Goal: Task Accomplishment & Management: Manage account settings

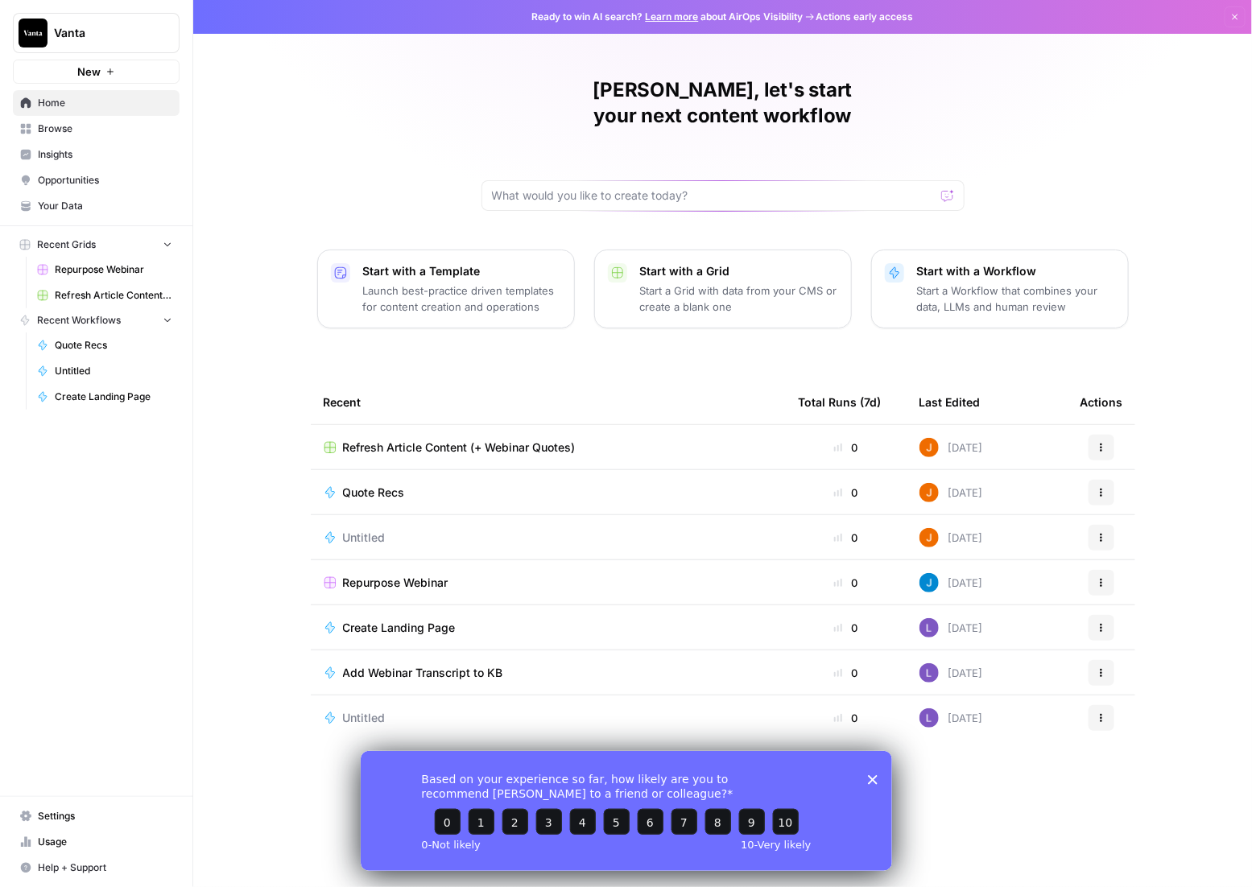
click at [52, 810] on span "Settings" at bounding box center [105, 816] width 134 height 14
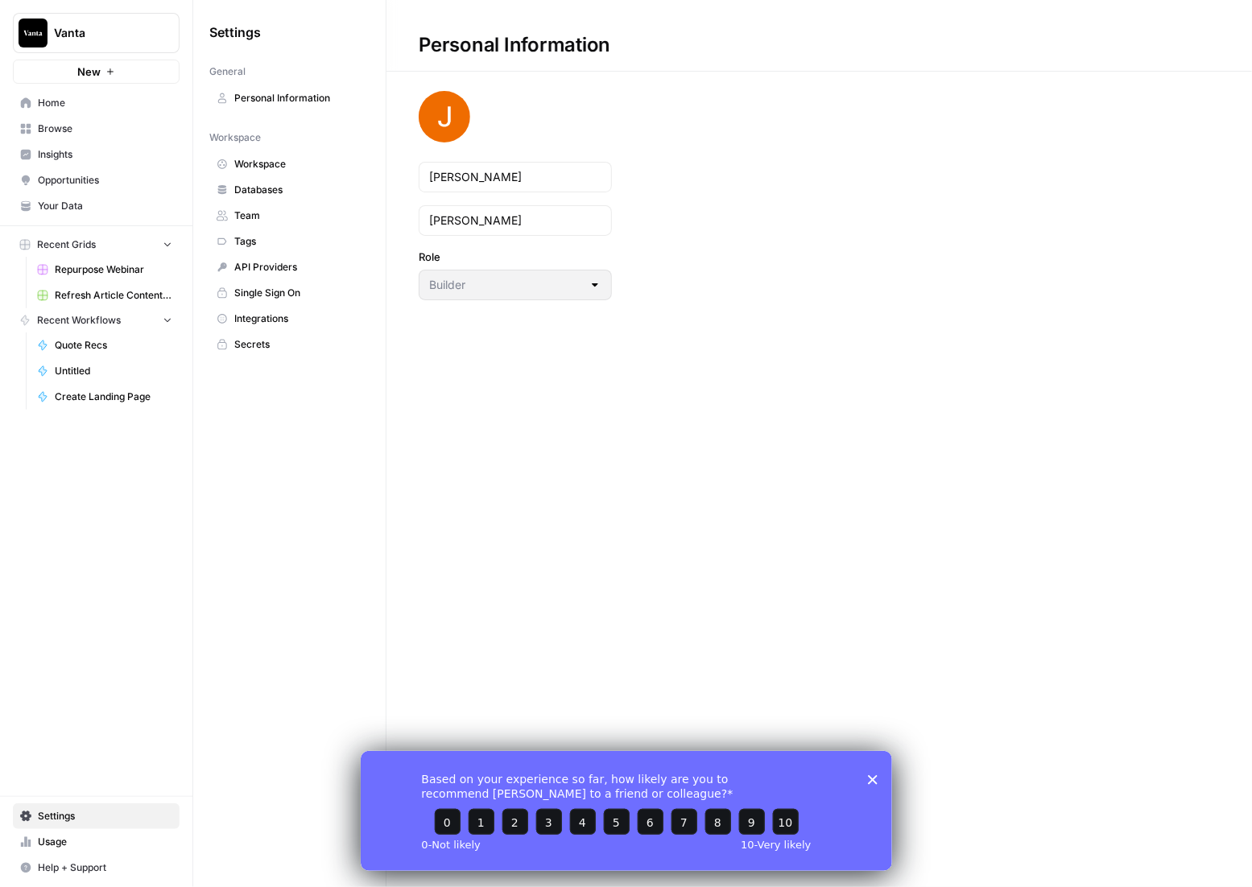
click at [260, 267] on span "API Providers" at bounding box center [298, 267] width 128 height 14
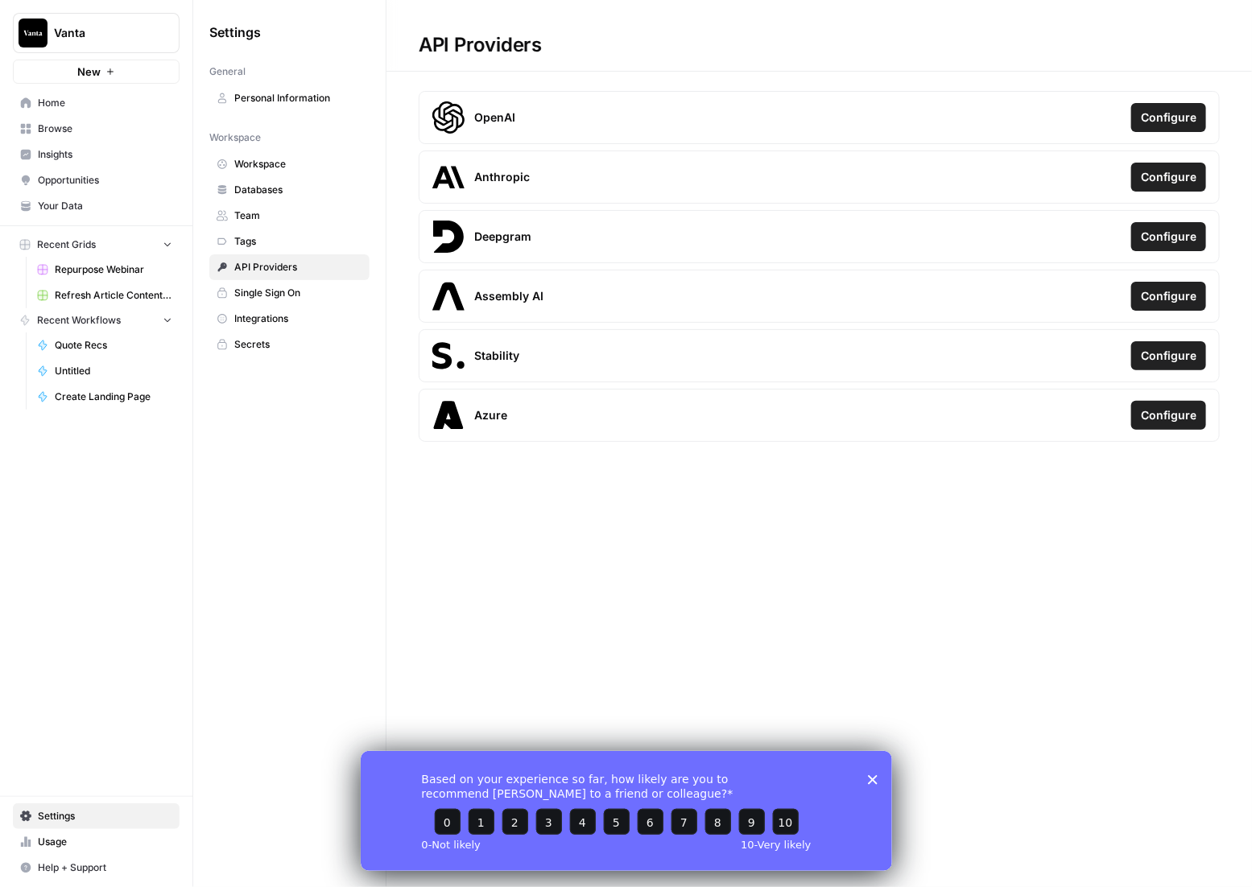
click at [287, 316] on span "Integrations" at bounding box center [298, 319] width 128 height 14
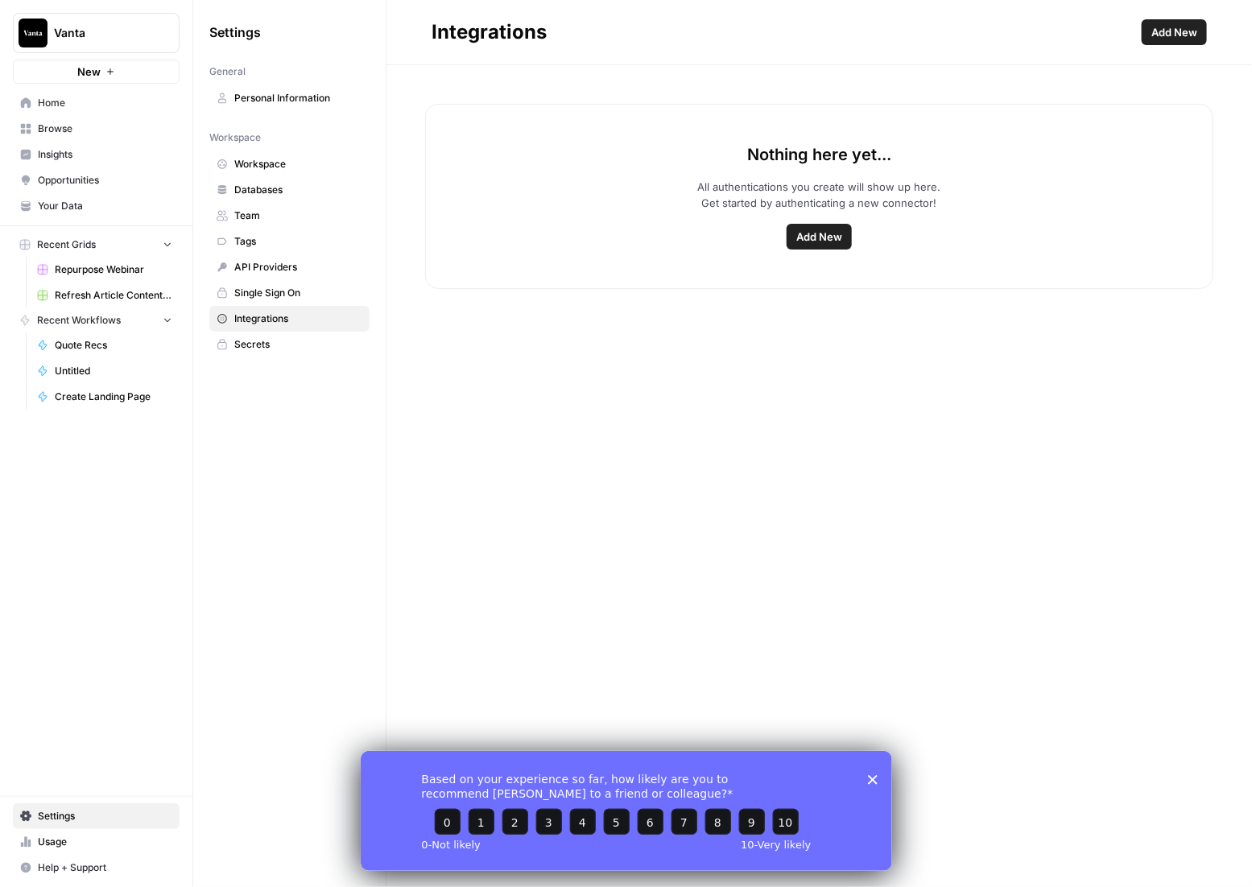
click at [1189, 28] on span "Add New" at bounding box center [1174, 32] width 46 height 16
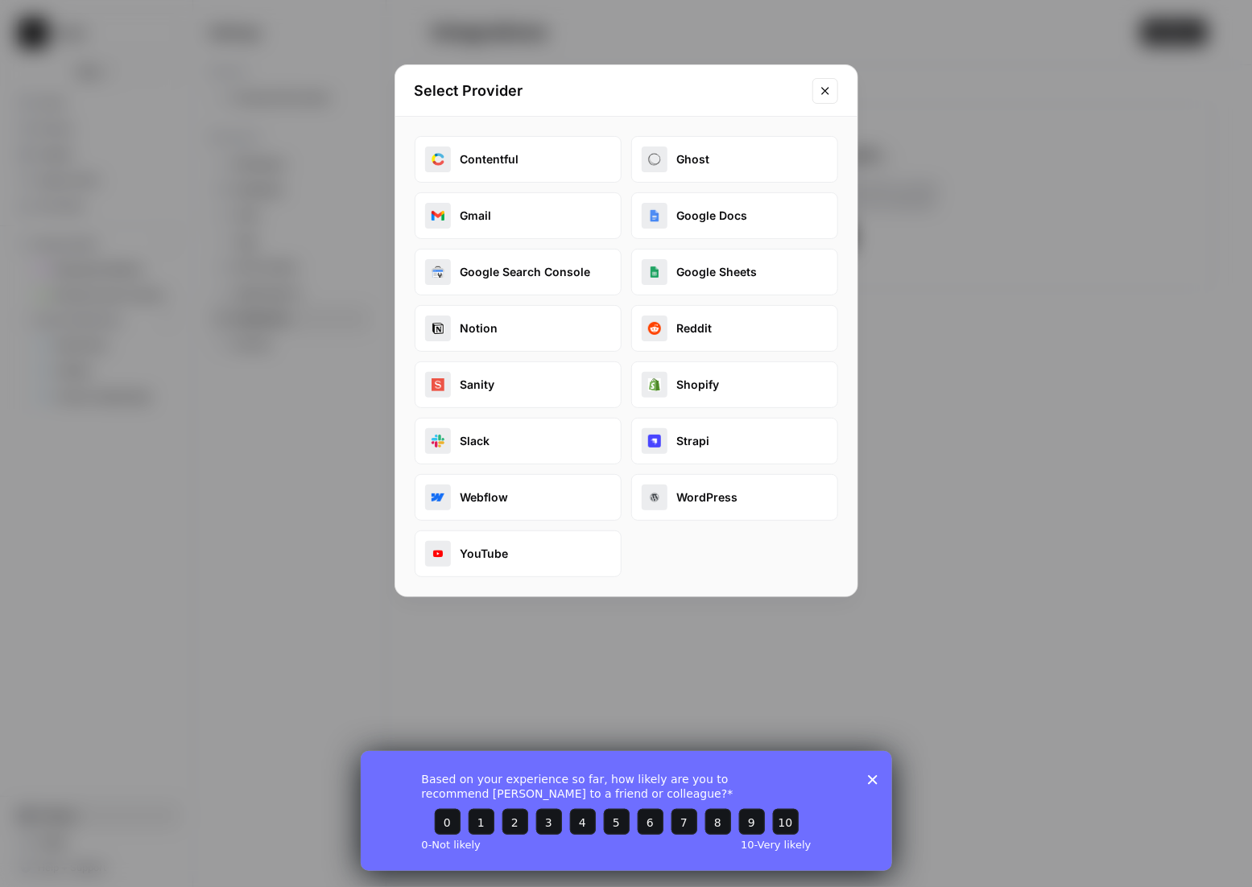
click at [573, 493] on button "Webflow" at bounding box center [518, 497] width 207 height 47
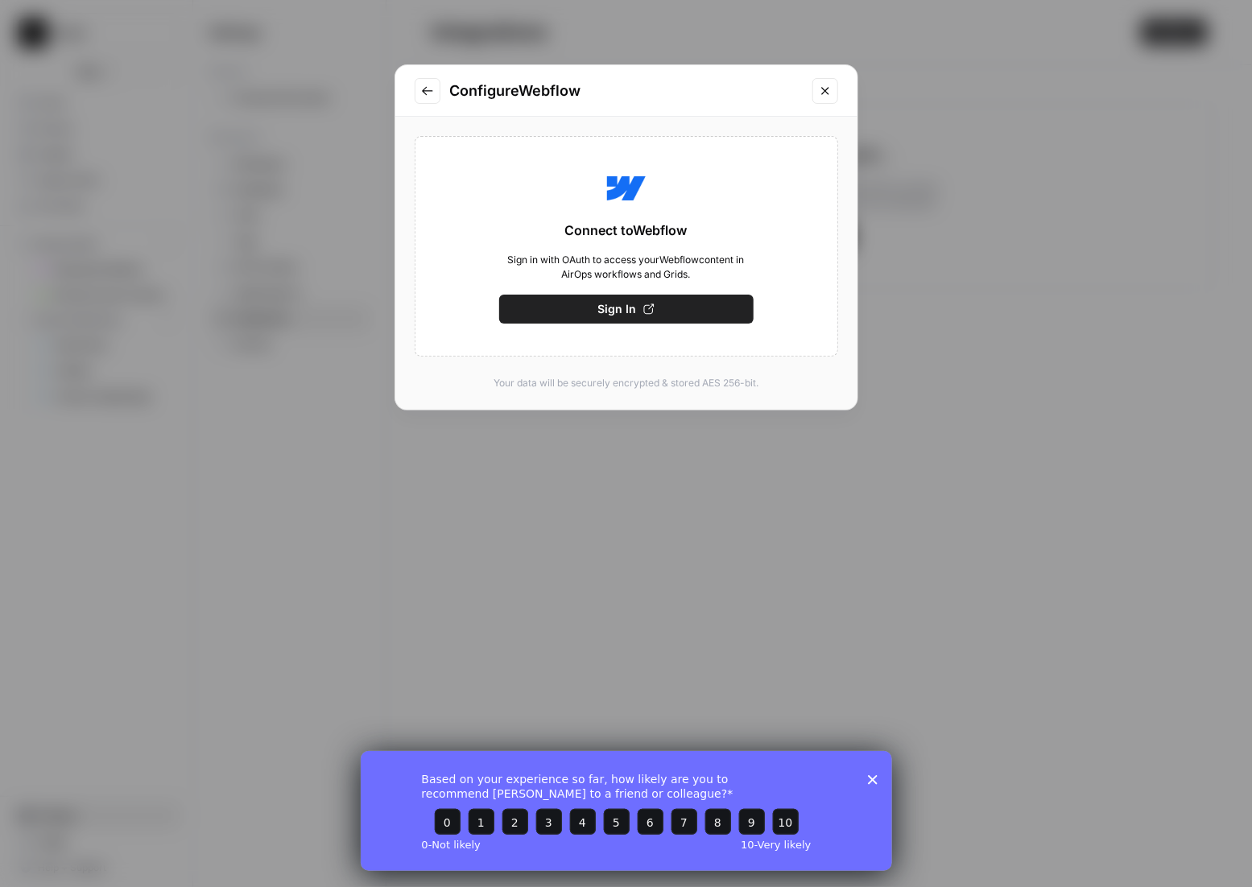
click at [823, 76] on div "Configure Webflow" at bounding box center [626, 91] width 462 height 52
click at [823, 89] on icon "Close modal" at bounding box center [824, 90] width 7 height 7
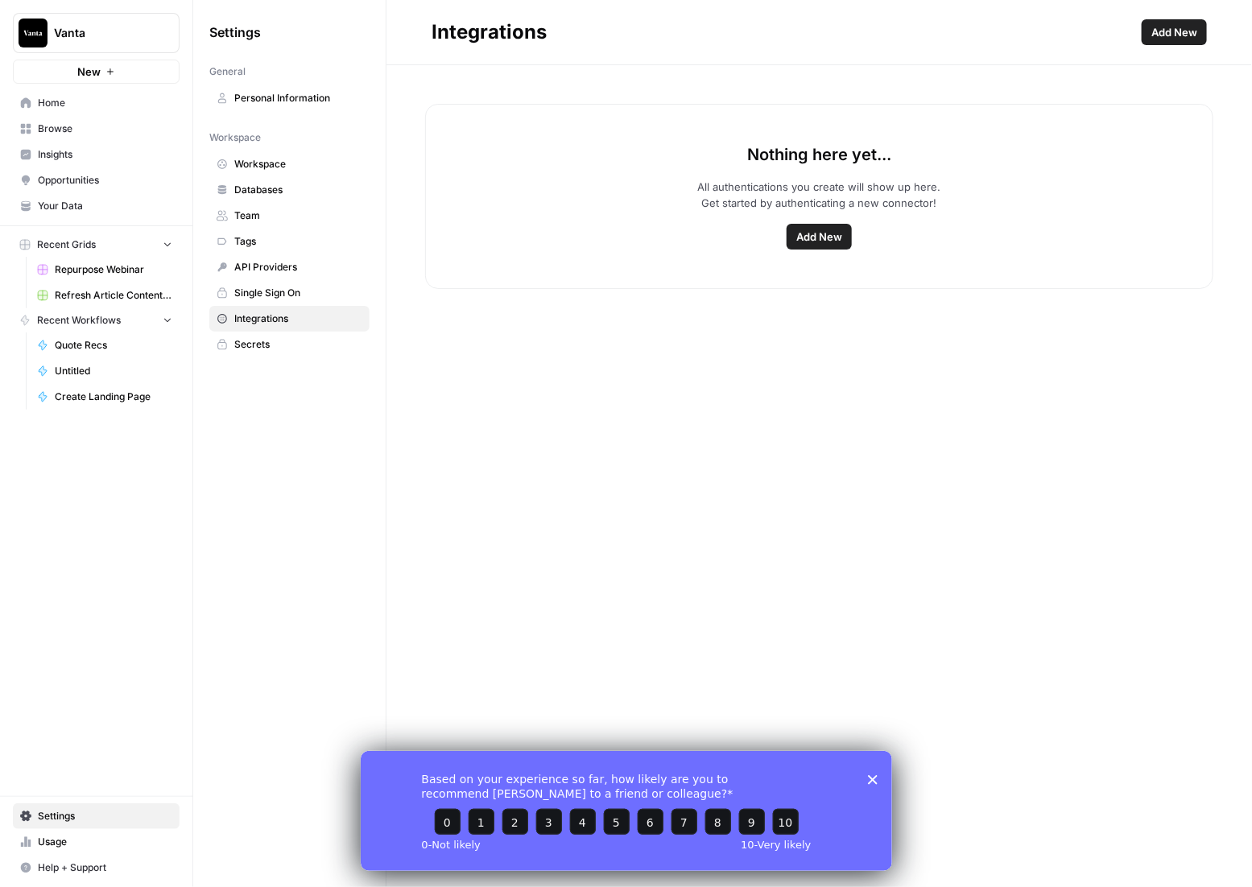
click at [823, 237] on span "Add New" at bounding box center [819, 237] width 46 height 16
